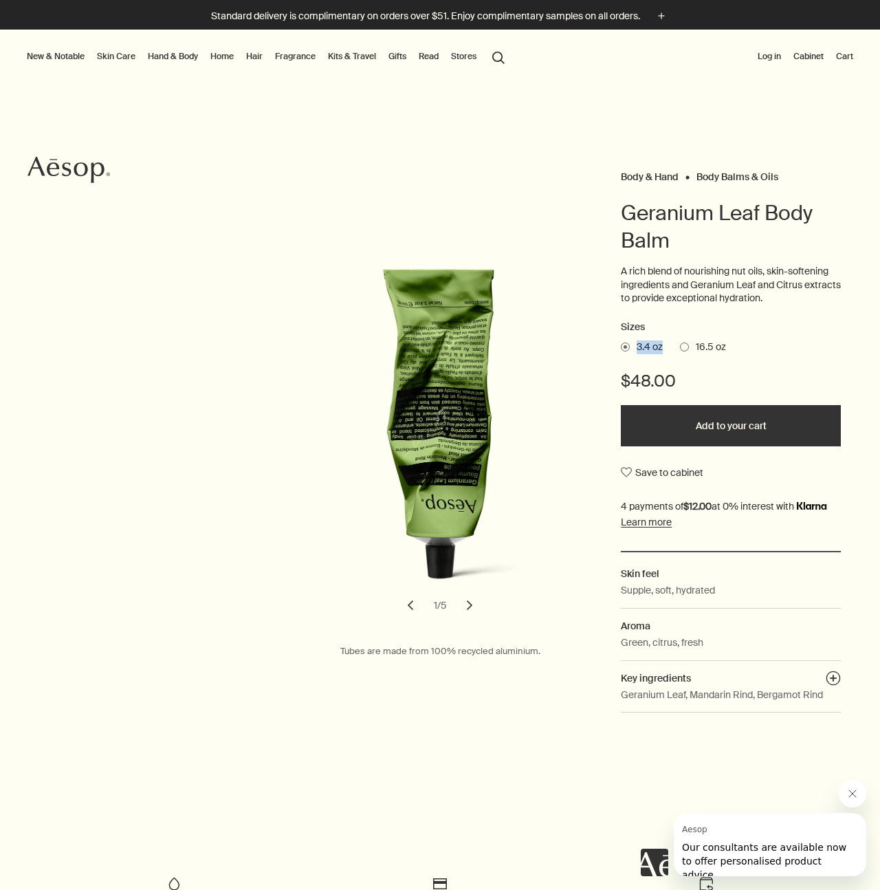
drag, startPoint x: 662, startPoint y: 347, endPoint x: 610, endPoint y: 347, distance: 52.3
click at [610, 347] on div "Body & Hand Body Balms & Oils Geranium Leaf Body Balm A rich blend of nourishin…" at bounding box center [440, 444] width 880 height 555
copy label "3.4 oz"
click at [680, 347] on span at bounding box center [684, 347] width 9 height 9
click at [680, 347] on input "16.5 oz" at bounding box center [680, 344] width 0 height 9
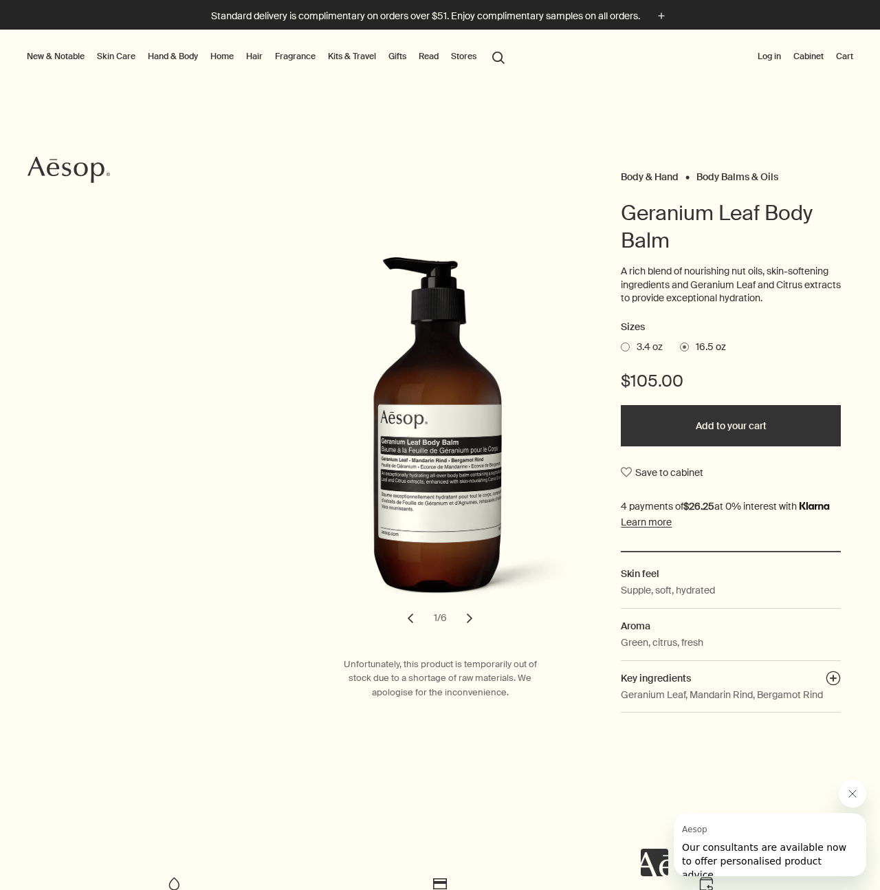
click at [622, 345] on span at bounding box center [625, 347] width 9 height 9
click at [621, 345] on input "3.4 oz" at bounding box center [621, 344] width 0 height 9
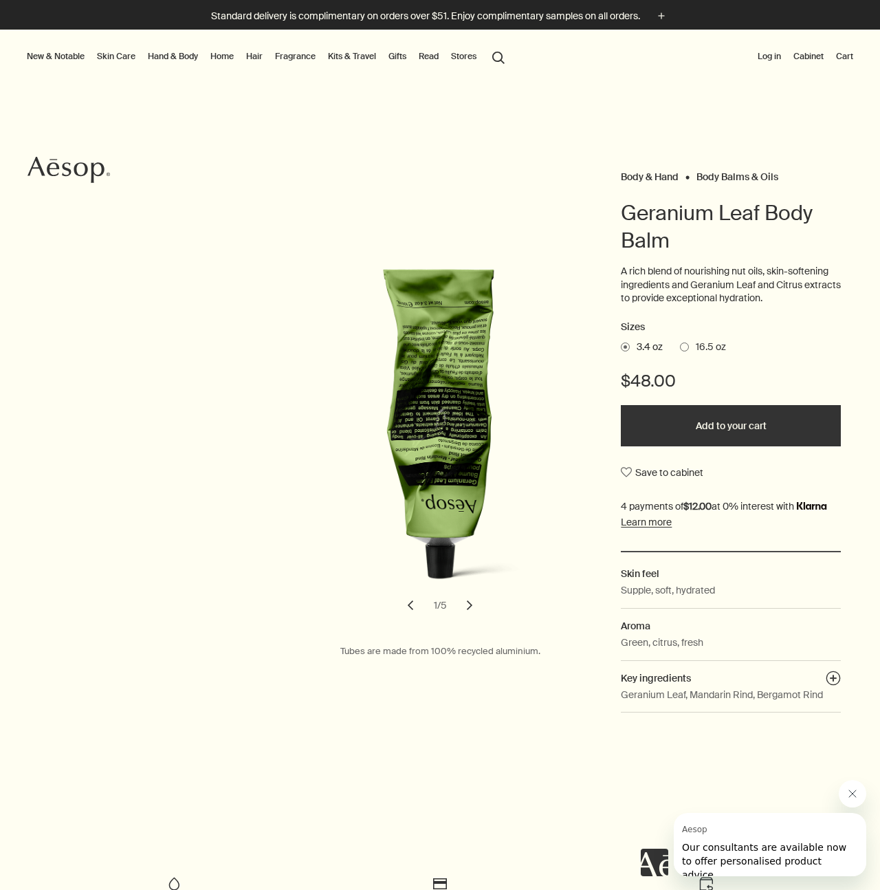
click at [675, 221] on h1 "Geranium Leaf Body Balm" at bounding box center [731, 226] width 220 height 55
copy h1 "Geranium"
click at [235, 65] on li "Home Discover Home rightArrow Room Sprays Incense Candles Oil Burner Blends Des…" at bounding box center [222, 57] width 29 height 55
click at [180, 56] on link "Hand & Body" at bounding box center [173, 56] width 56 height 17
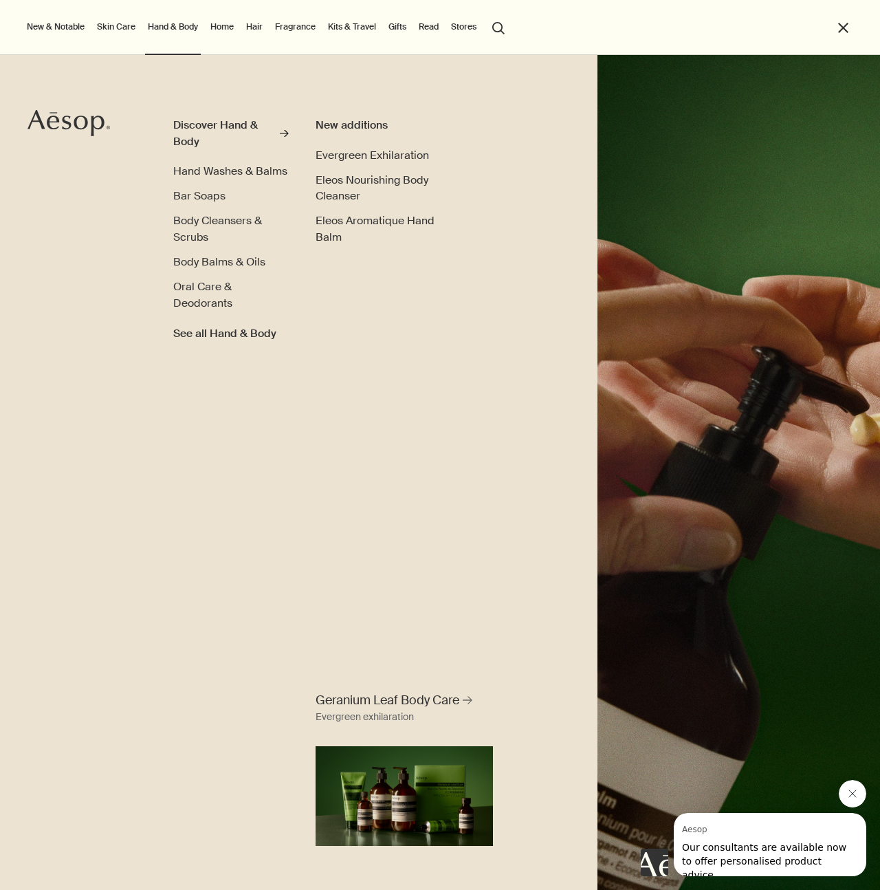
click at [854, 889] on div at bounding box center [440, 890] width 880 height 0
click at [272, 174] on span "Hand Washes & Balms" at bounding box center [230, 171] width 114 height 14
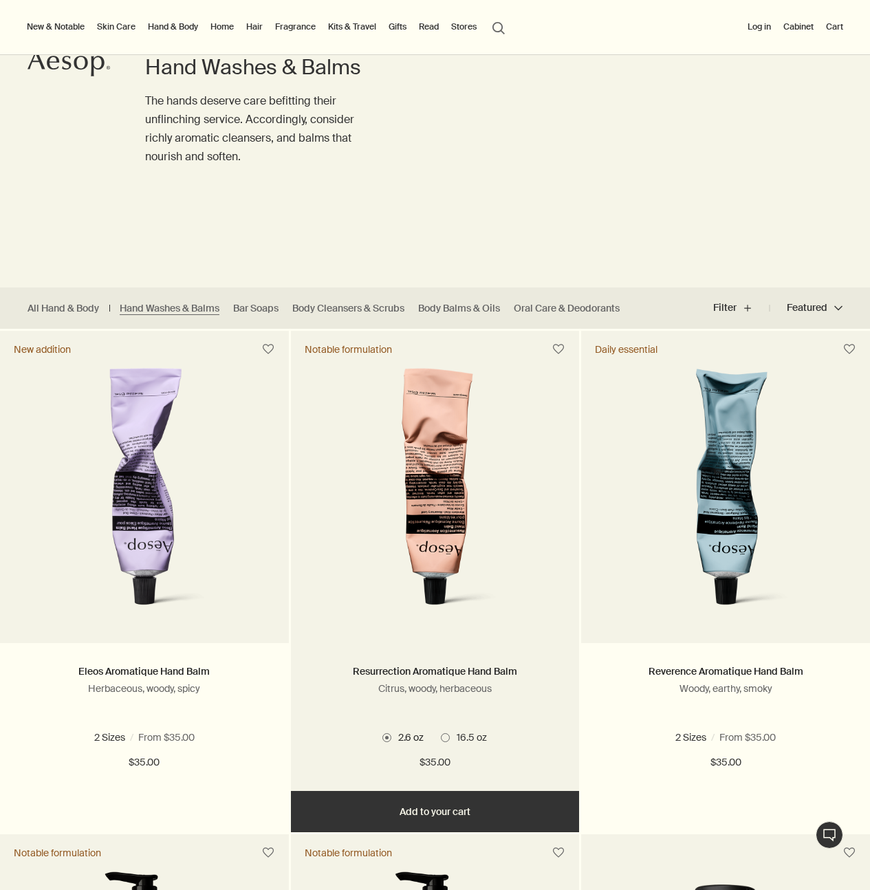
scroll to position [102, 0]
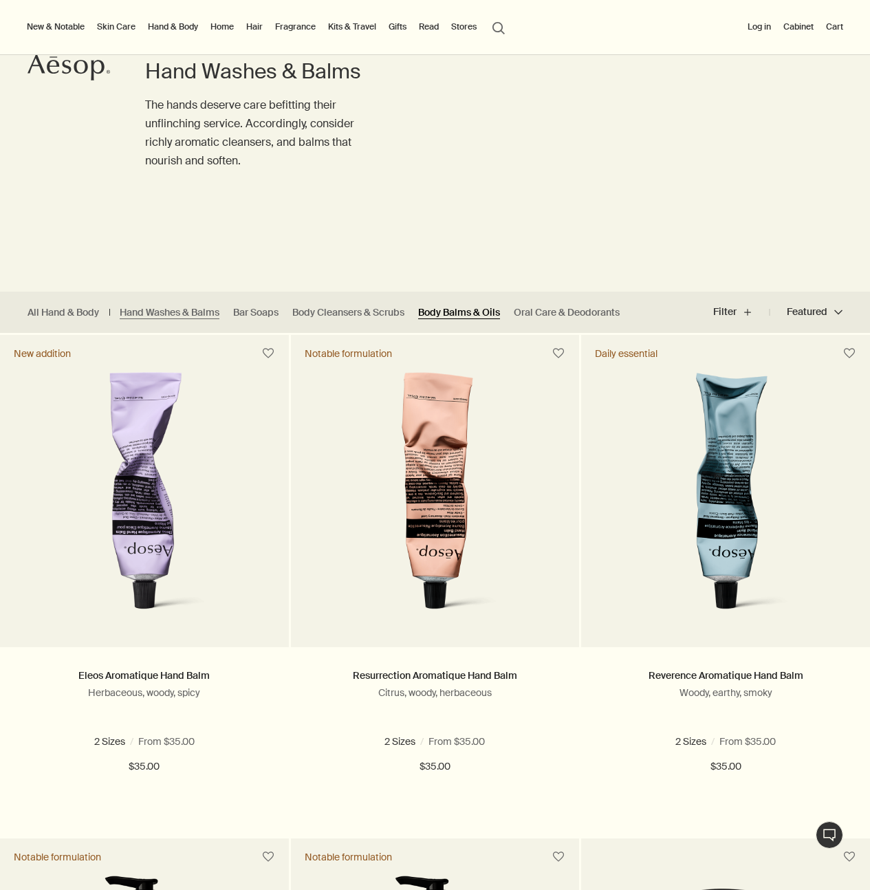
click at [496, 314] on link "Body Balms & Oils" at bounding box center [459, 312] width 82 height 13
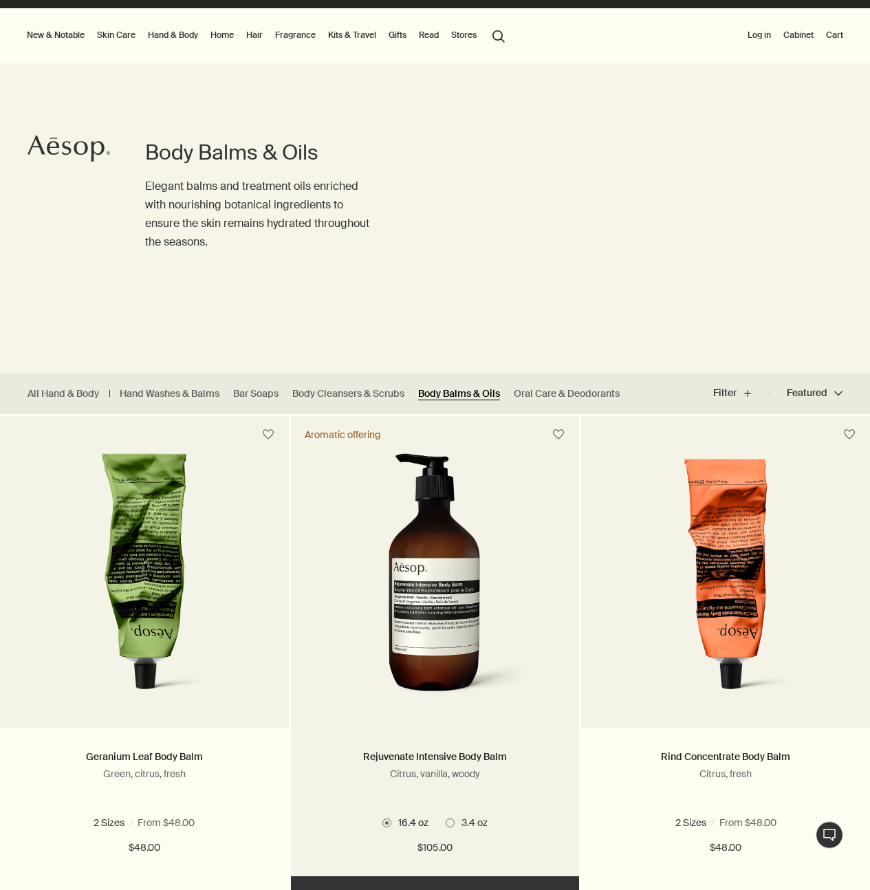
scroll to position [22, 0]
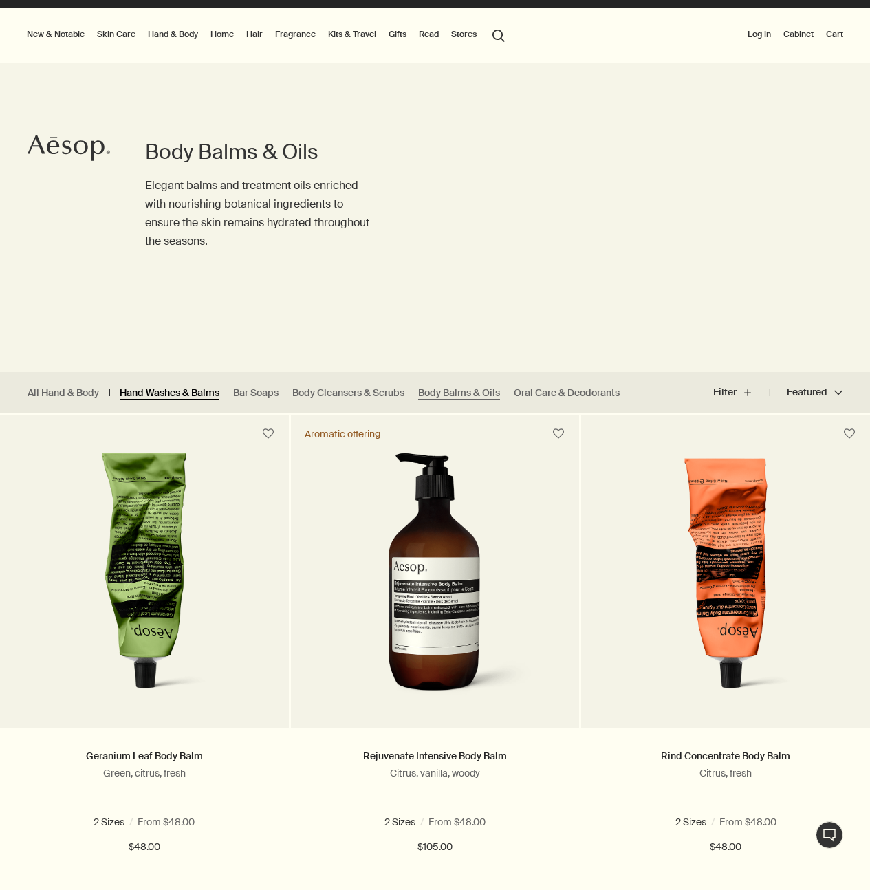
click at [193, 393] on link "Hand Washes & Balms" at bounding box center [170, 393] width 100 height 13
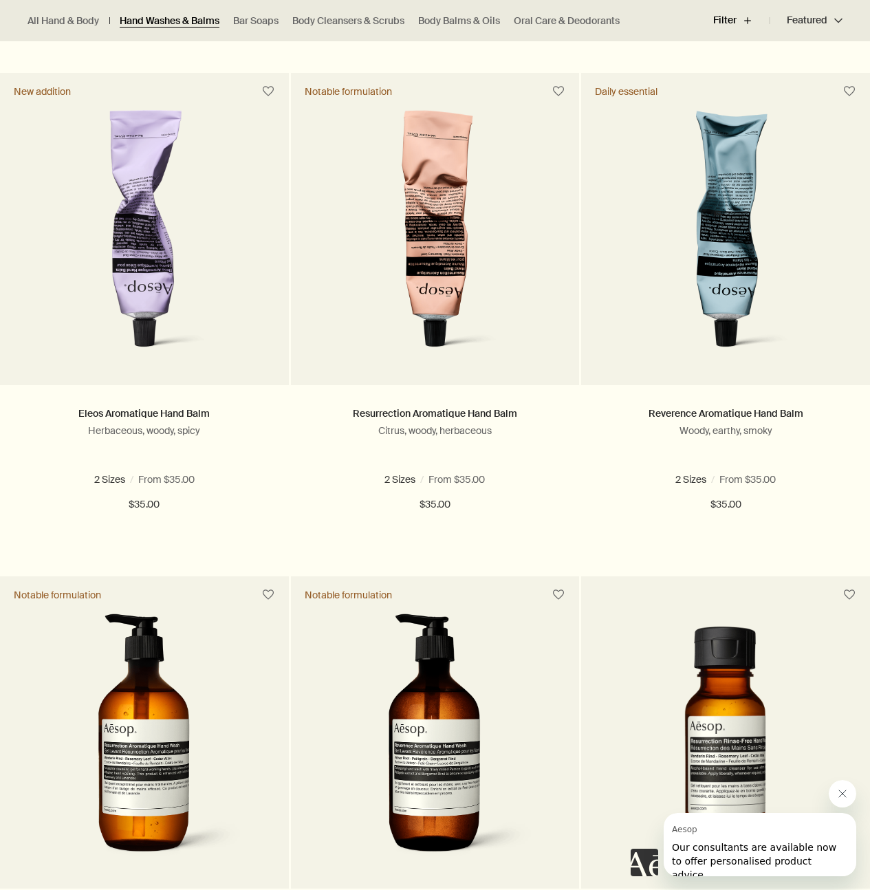
scroll to position [404, 0]
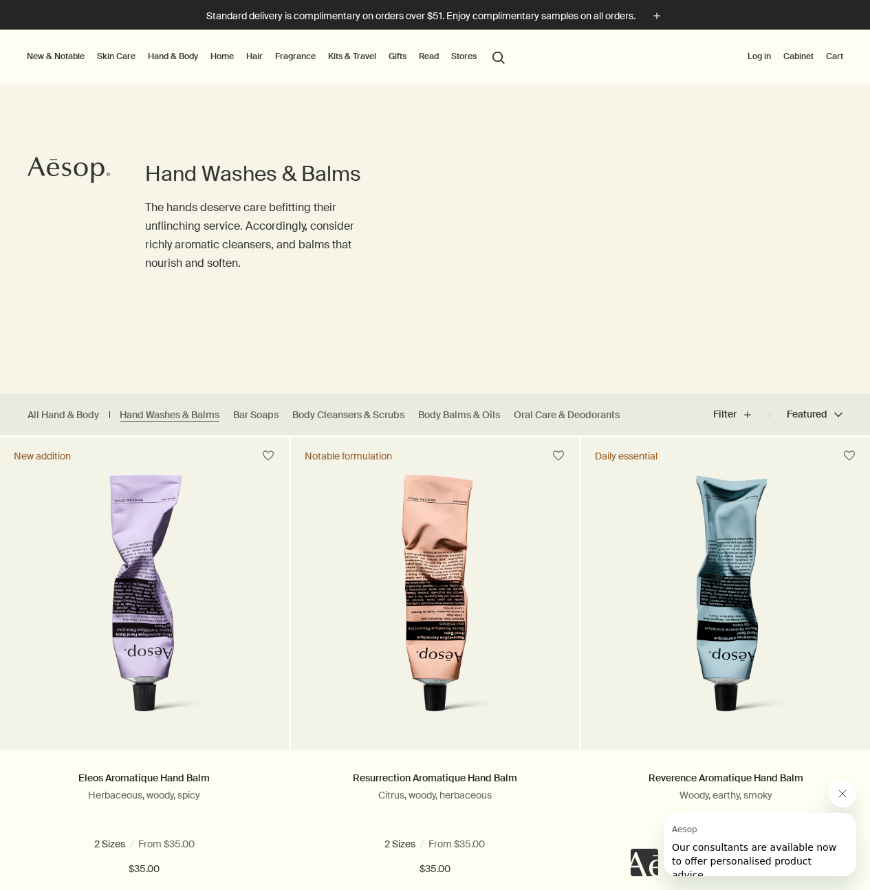
click at [481, 422] on ul "All Hand & Body Hand Washes & Balms Bar Soaps Body Cleansers & Scrubs Body Balm…" at bounding box center [327, 414] width 654 height 41
click at [480, 417] on link "Body Balms & Oils" at bounding box center [459, 415] width 82 height 13
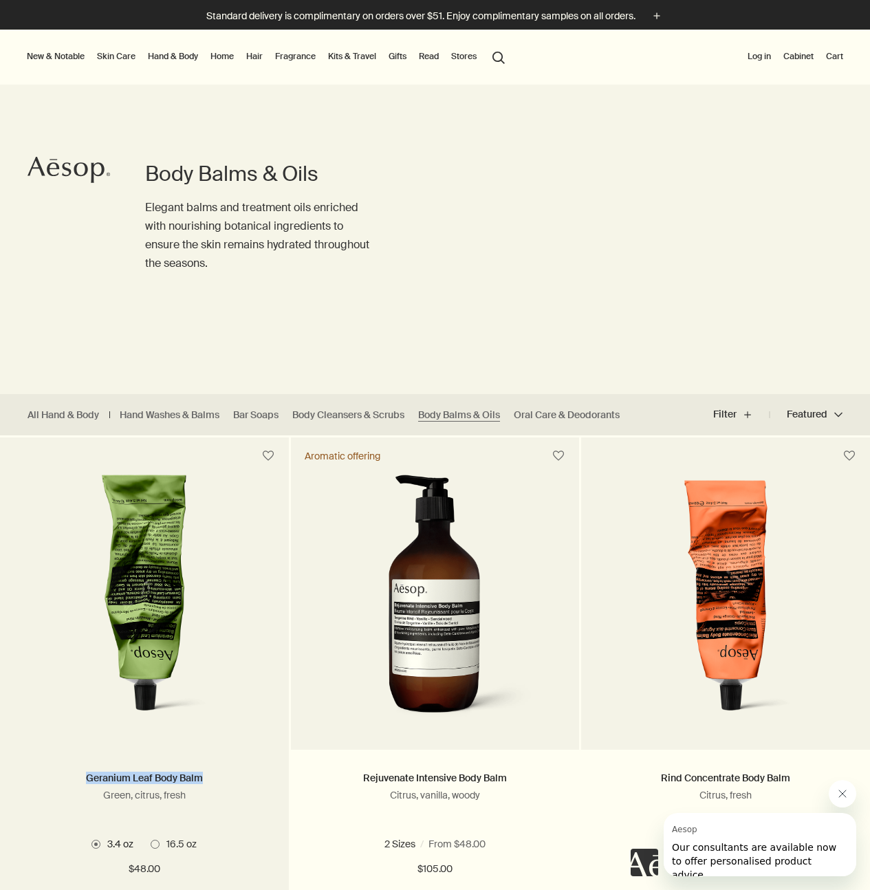
drag, startPoint x: 204, startPoint y: 776, endPoint x: 78, endPoint y: 775, distance: 126.6
click at [78, 775] on h2 "Geranium Leaf Body Balm" at bounding box center [145, 778] width 248 height 17
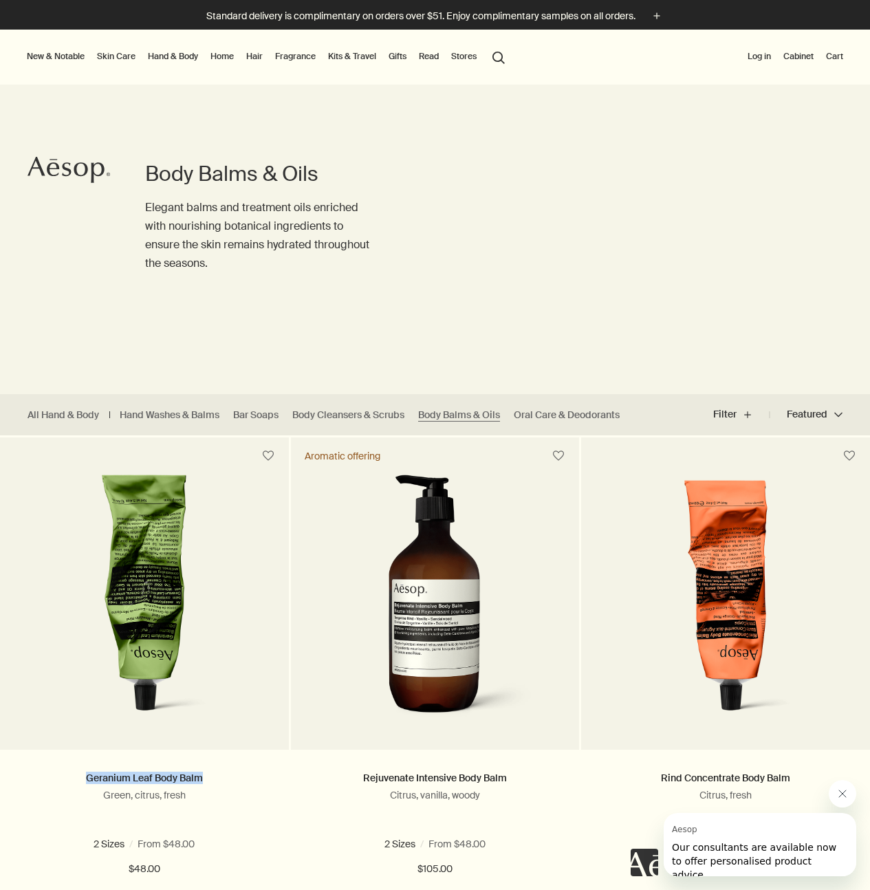
copy link "Geranium Leaf Body Balm"
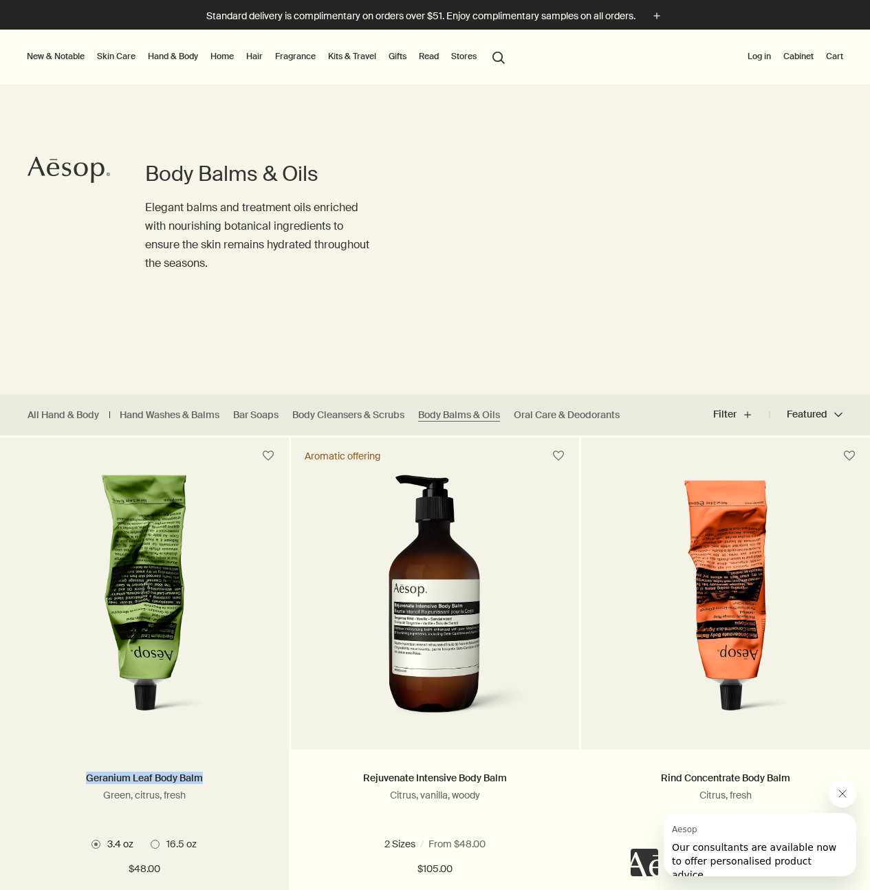
click at [212, 522] on img at bounding box center [144, 602] width 221 height 254
